Goal: Transaction & Acquisition: Obtain resource

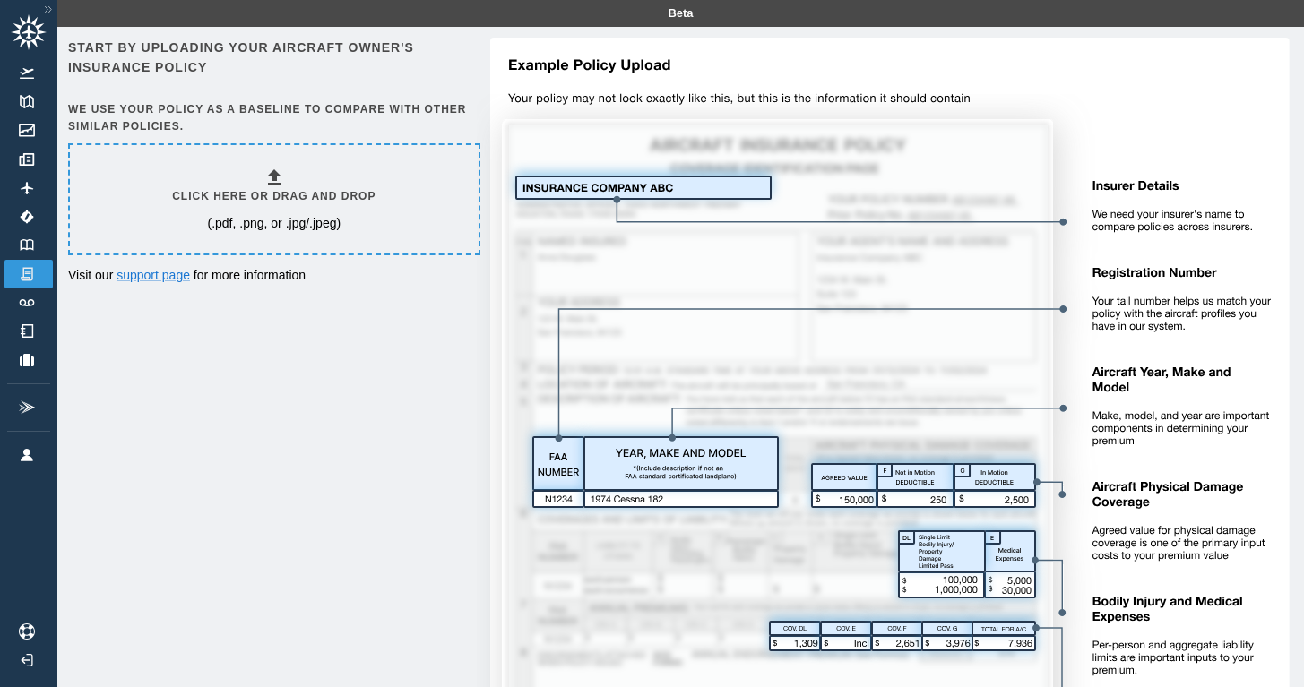
click at [200, 49] on h6 "Start by uploading your aircraft owner's insurance policy" at bounding box center [272, 58] width 409 height 40
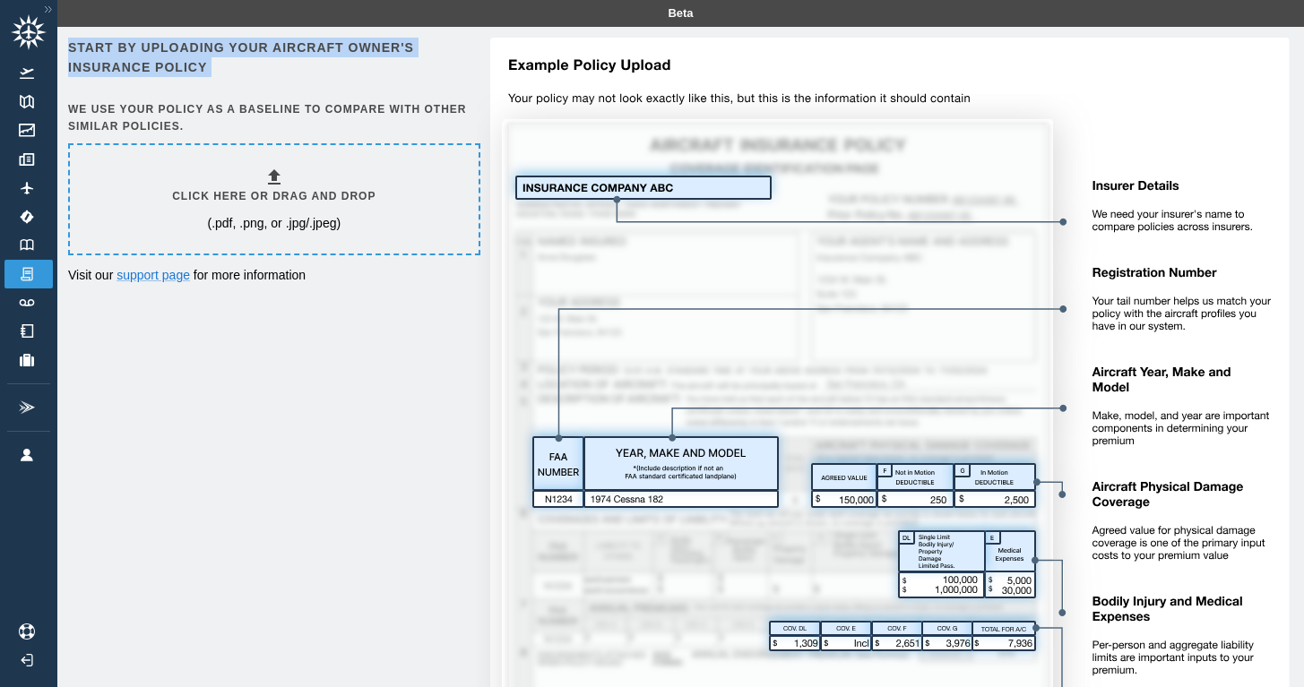
click at [200, 49] on h6 "Start by uploading your aircraft owner's insurance policy" at bounding box center [272, 58] width 409 height 40
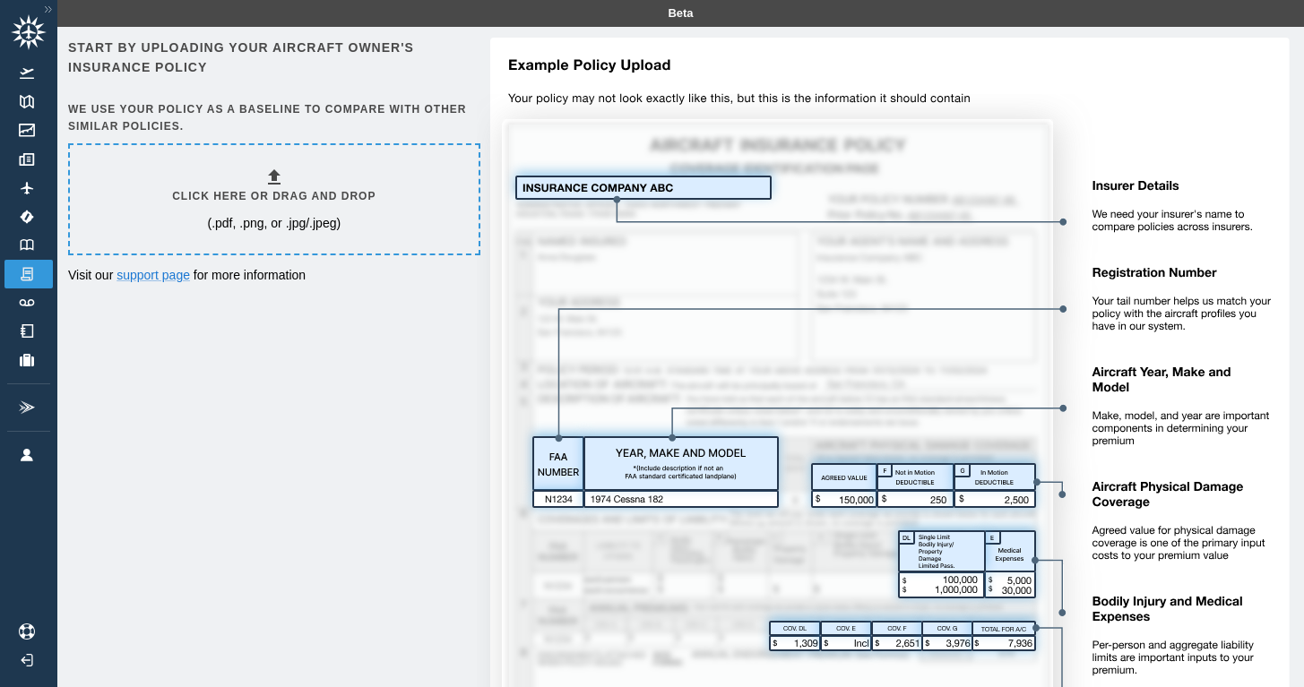
click at [164, 106] on h6 "We use your policy as a baseline to compare with other similar policies." at bounding box center [272, 118] width 409 height 34
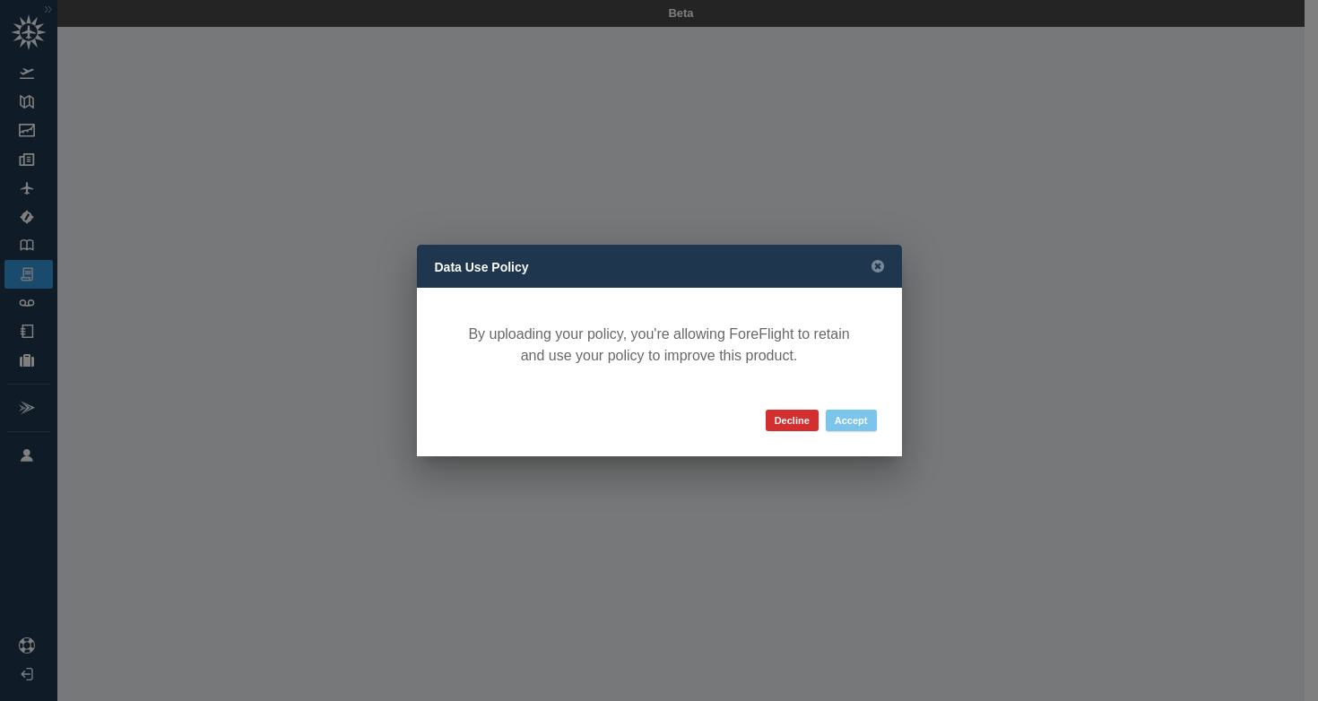
click at [854, 426] on button "Accept" at bounding box center [850, 421] width 51 height 22
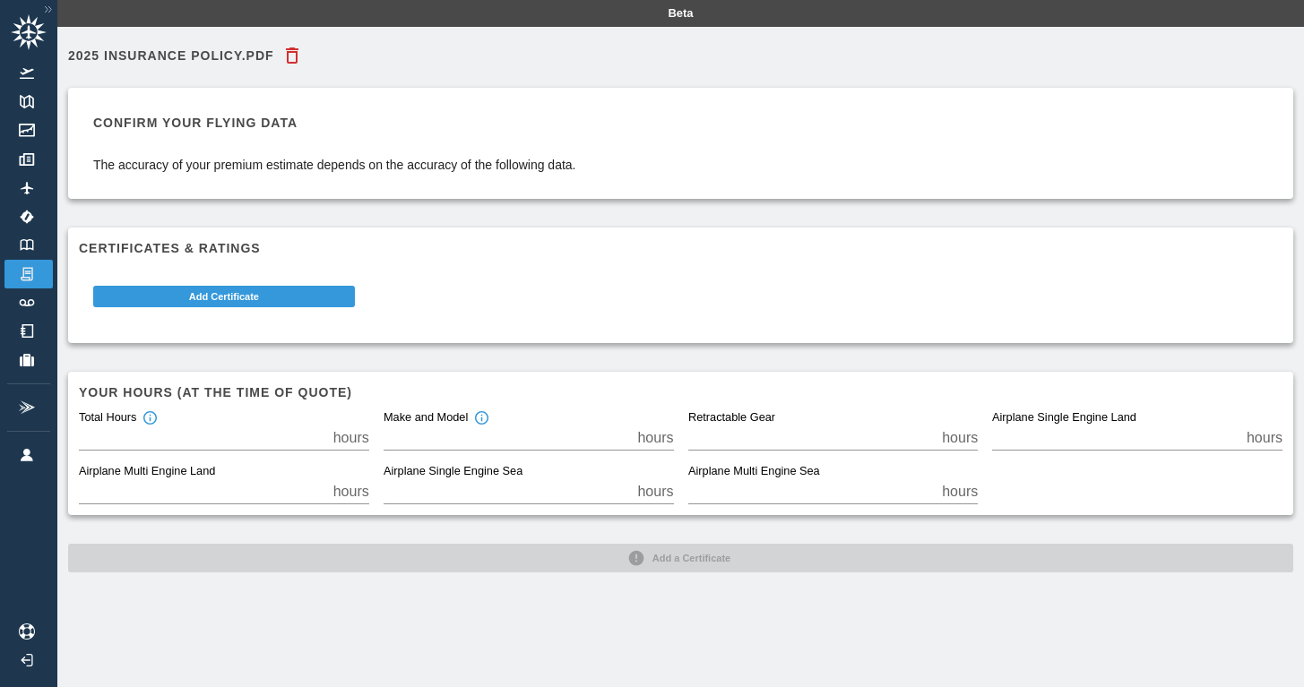
click at [238, 51] on h6 "2025 Insurance Policy.pdf" at bounding box center [171, 55] width 206 height 13
click at [183, 170] on p "The accuracy of your premium estimate depends on the accuracy of the following …" at bounding box center [334, 165] width 483 height 18
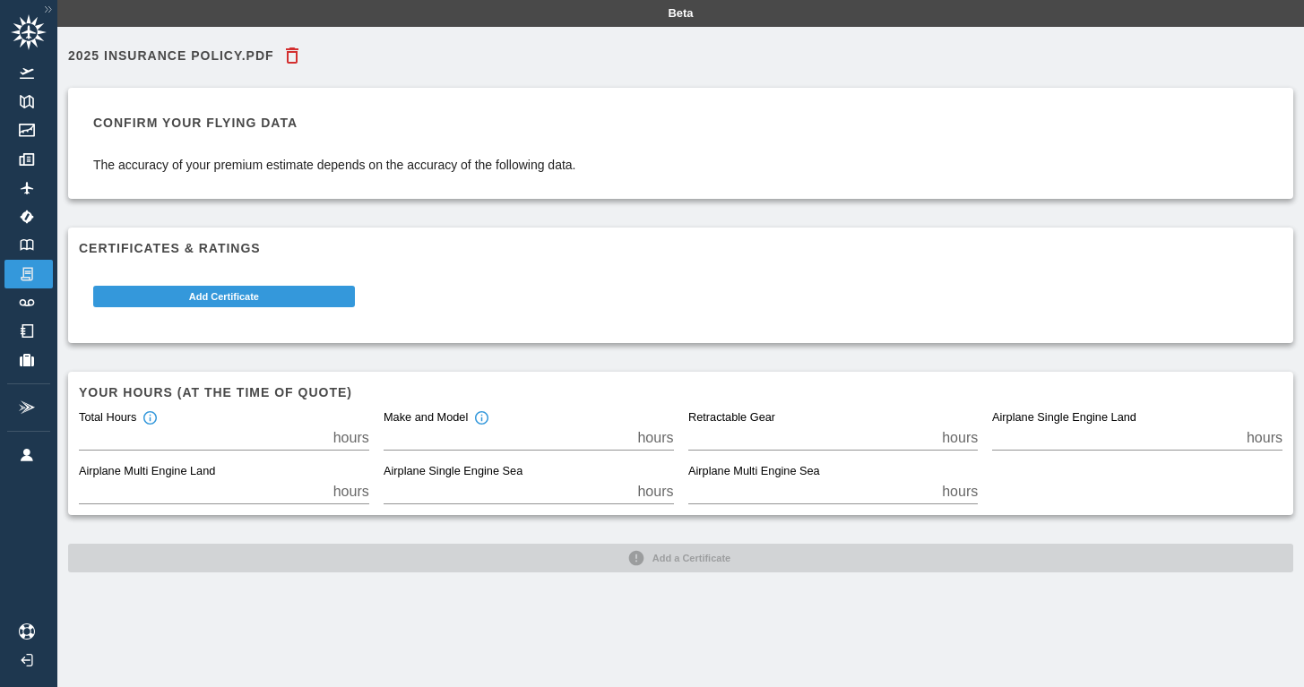
click at [292, 46] on icon "button" at bounding box center [292, 56] width 22 height 22
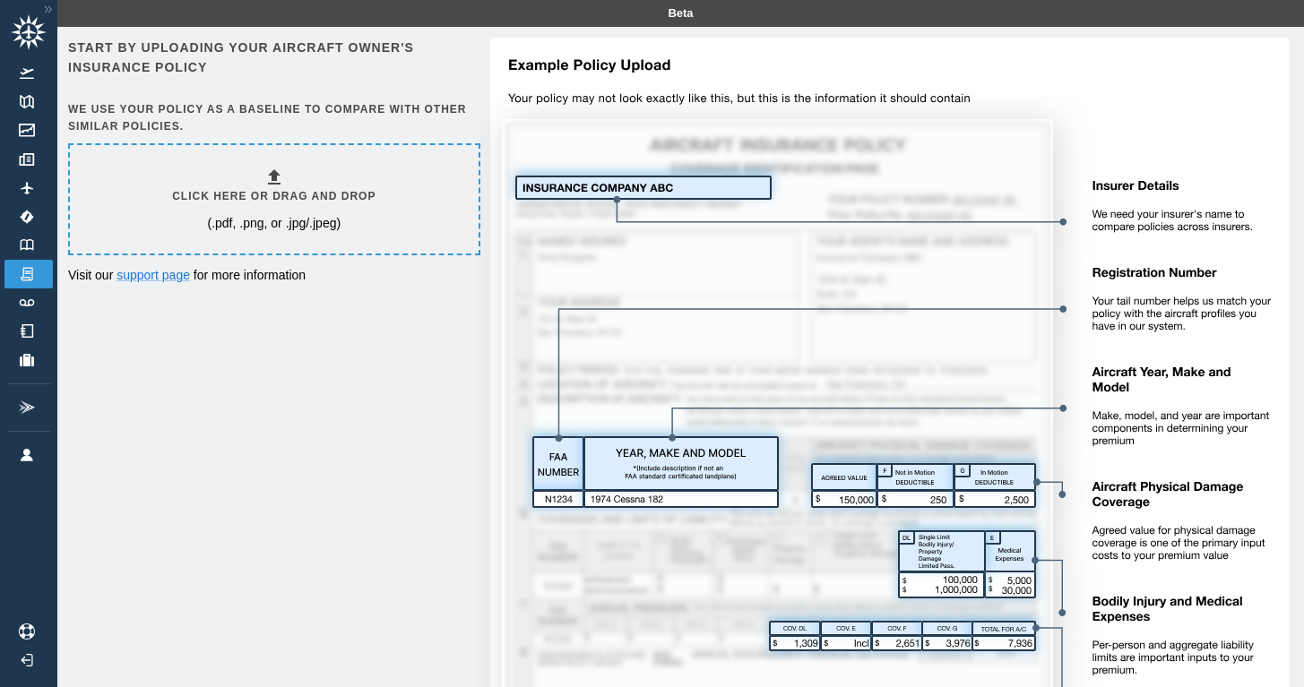
click at [171, 117] on h6 "We use your policy as a baseline to compare with other similar policies." at bounding box center [272, 118] width 409 height 34
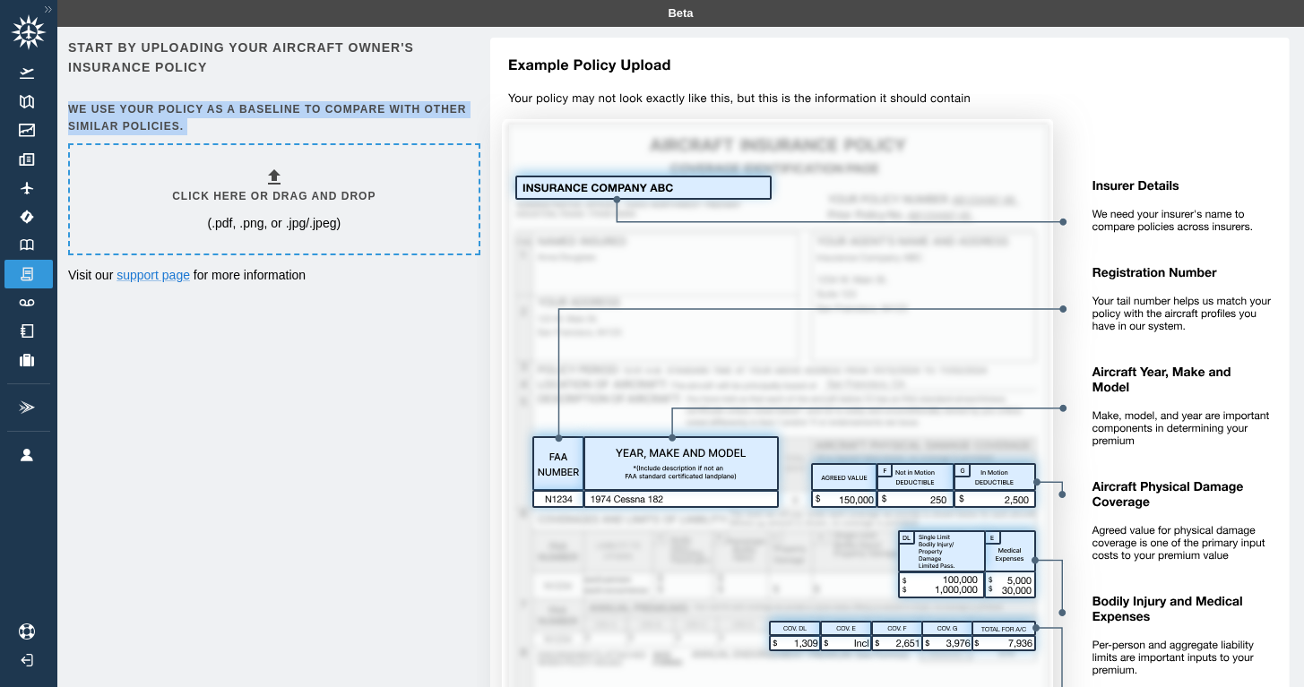
click at [171, 117] on h6 "We use your policy as a baseline to compare with other similar policies." at bounding box center [272, 118] width 409 height 34
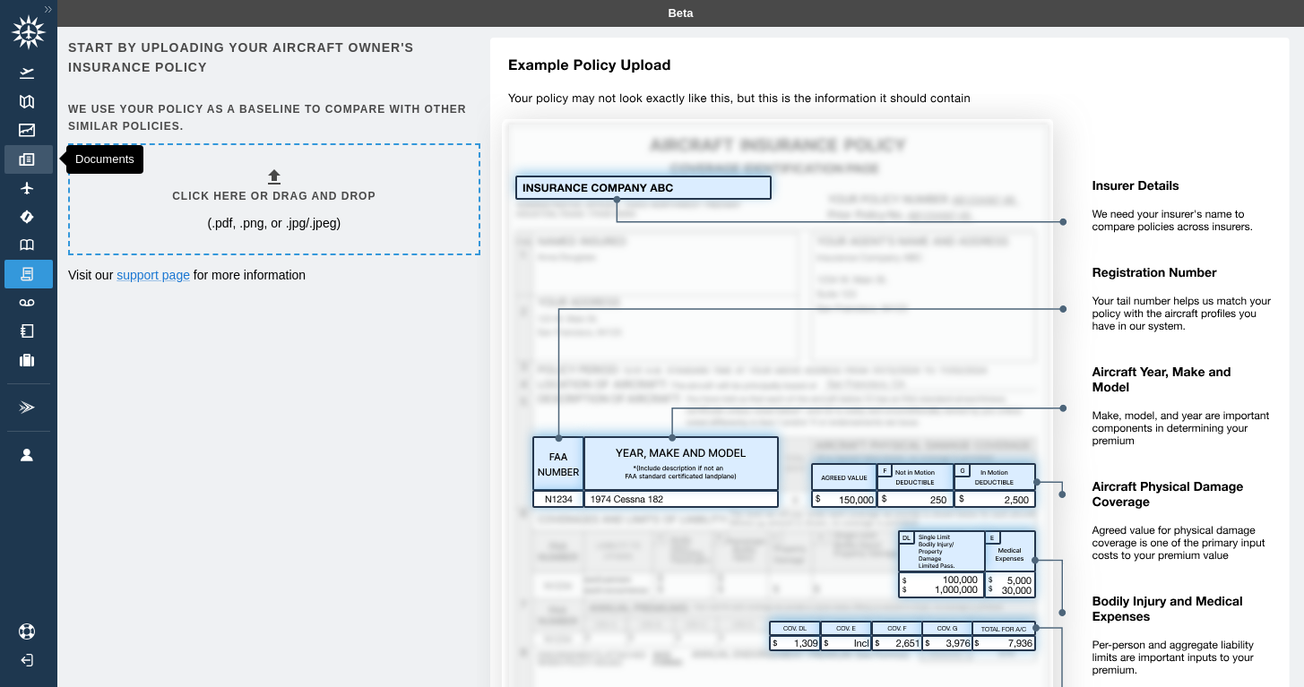
click at [32, 157] on img at bounding box center [27, 159] width 20 height 13
